Goal: Transaction & Acquisition: Obtain resource

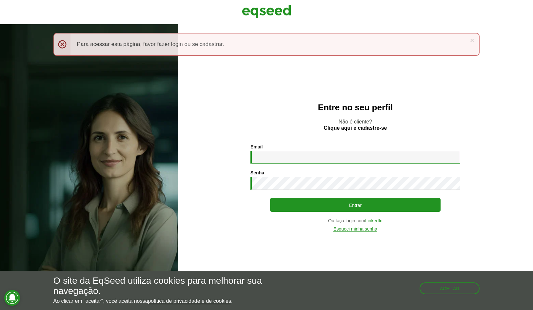
click at [255, 157] on input "Email *" at bounding box center [356, 156] width 210 height 13
type input "**********"
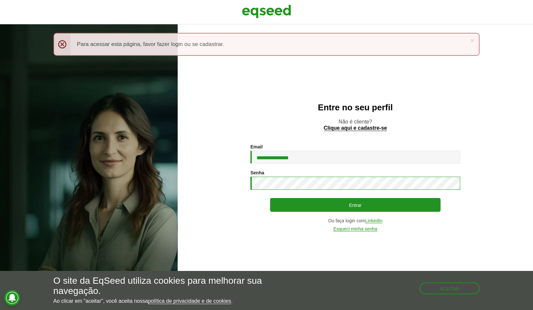
click at [270, 198] on button "Entrar" at bounding box center [355, 205] width 170 height 14
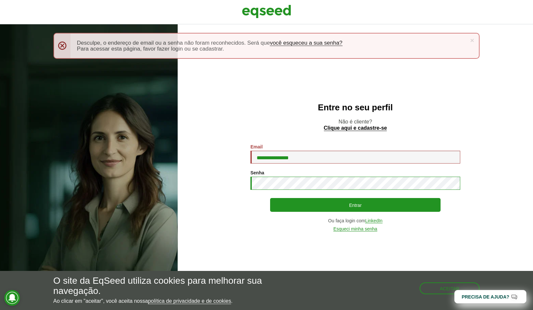
click at [270, 198] on button "Entrar" at bounding box center [355, 205] width 170 height 14
